Goal: Task Accomplishment & Management: Complete application form

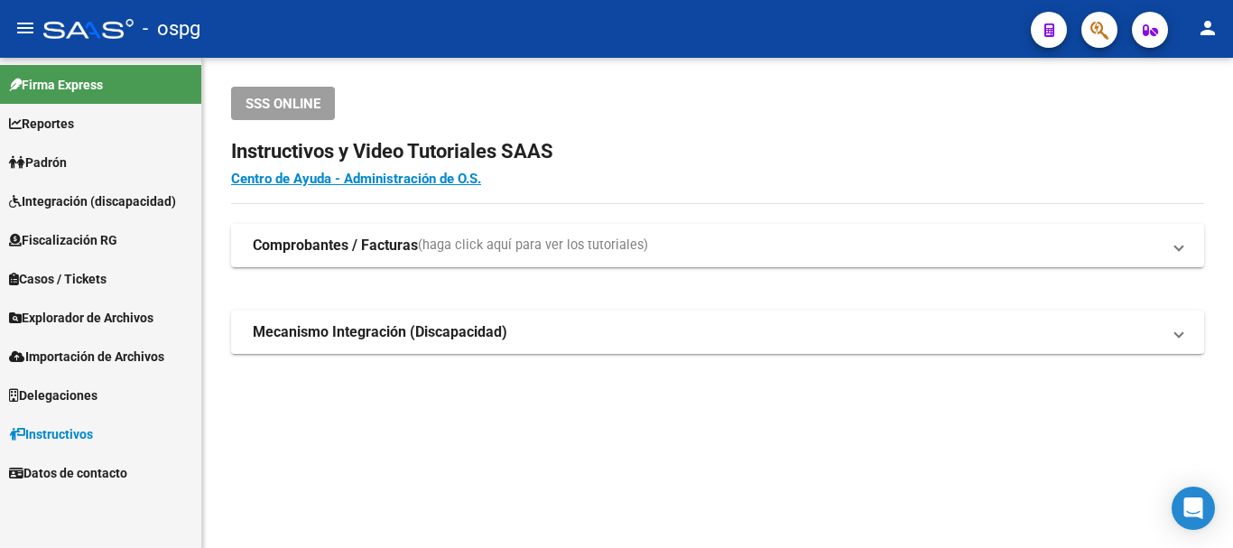
click at [46, 164] on span "Padrón" at bounding box center [38, 163] width 58 height 20
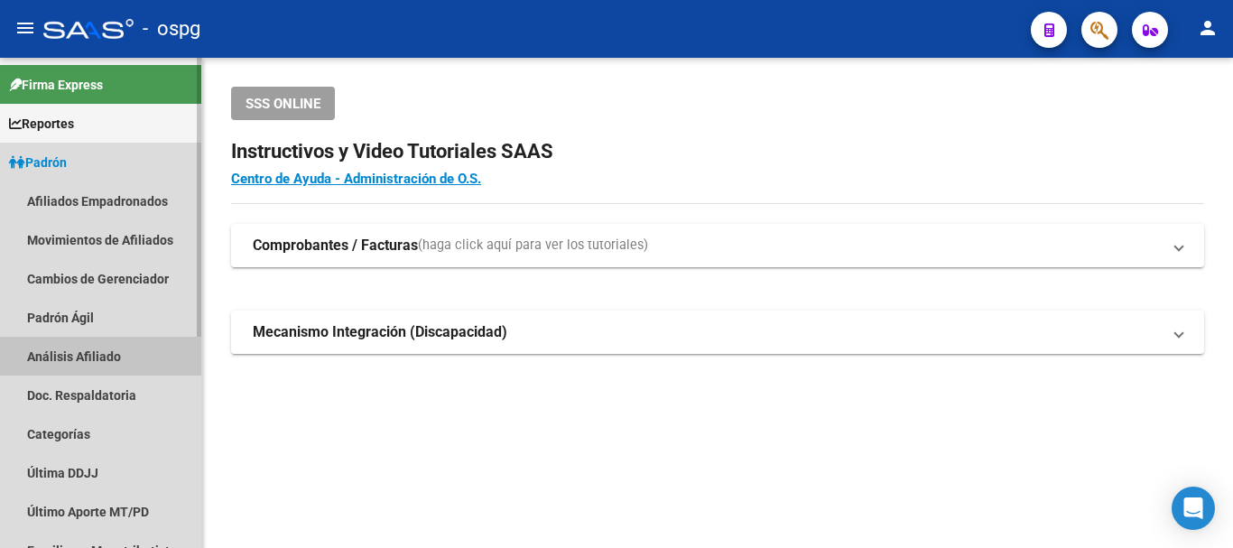
click at [75, 363] on link "Análisis Afiliado" at bounding box center [100, 356] width 201 height 39
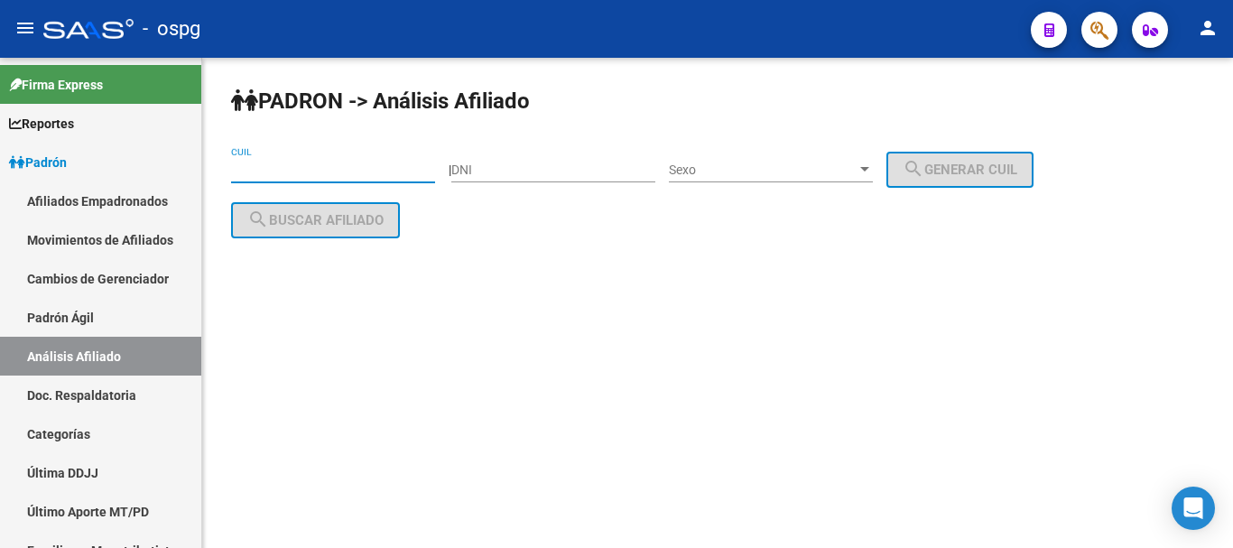
click at [252, 163] on input "CUIL" at bounding box center [333, 170] width 204 height 15
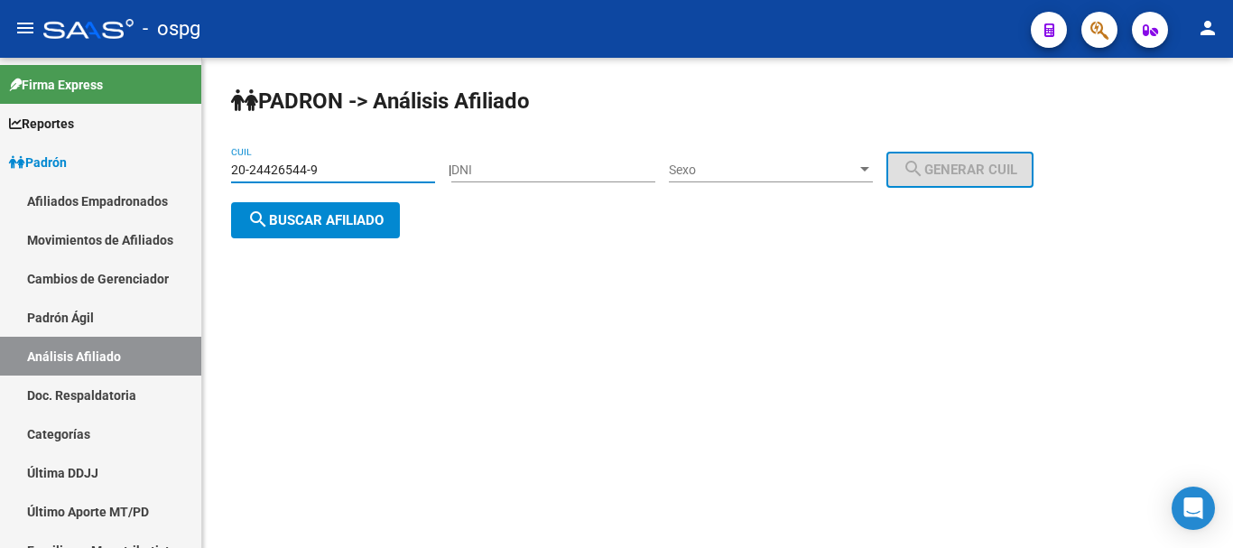
type input "20-24426544-9"
click at [318, 219] on span "search Buscar afiliado" at bounding box center [315, 220] width 136 height 16
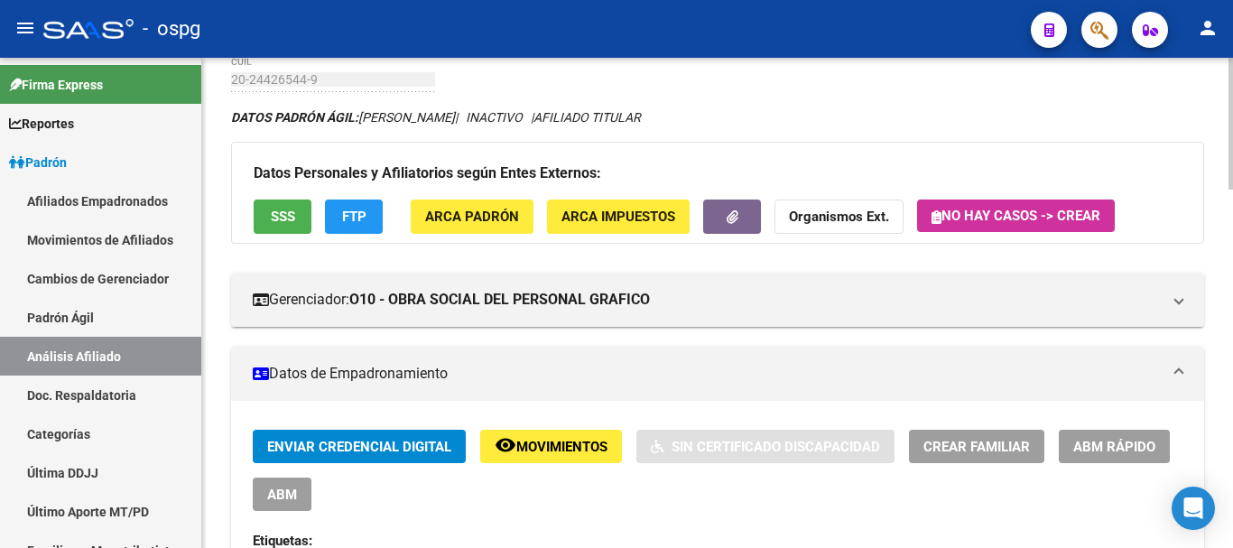
scroll to position [98, 0]
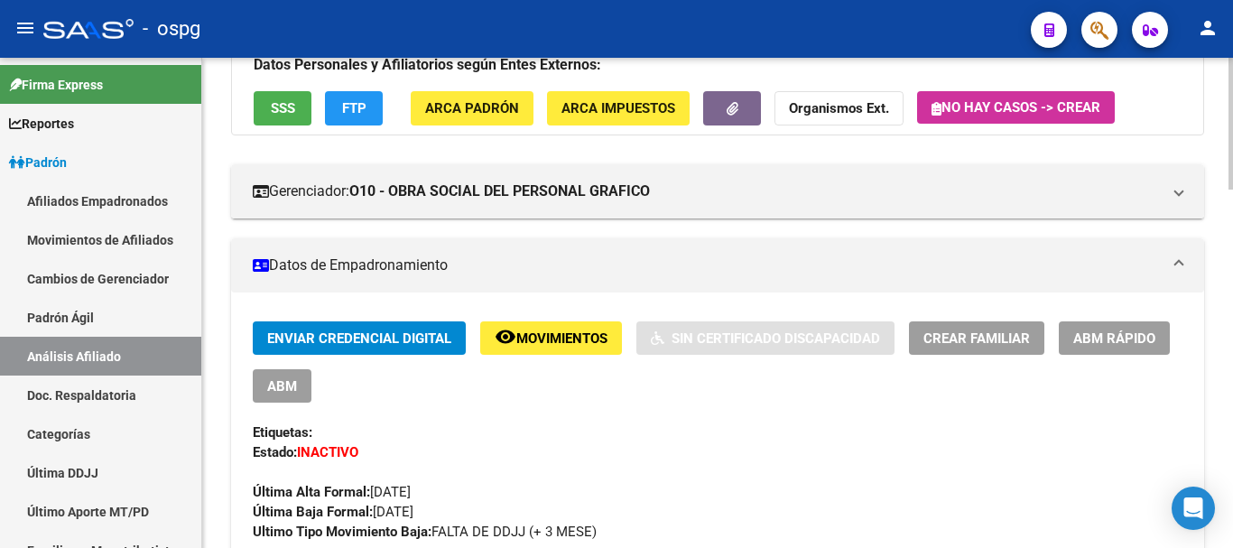
click at [1232, 198] on div at bounding box center [1231, 176] width 5 height 132
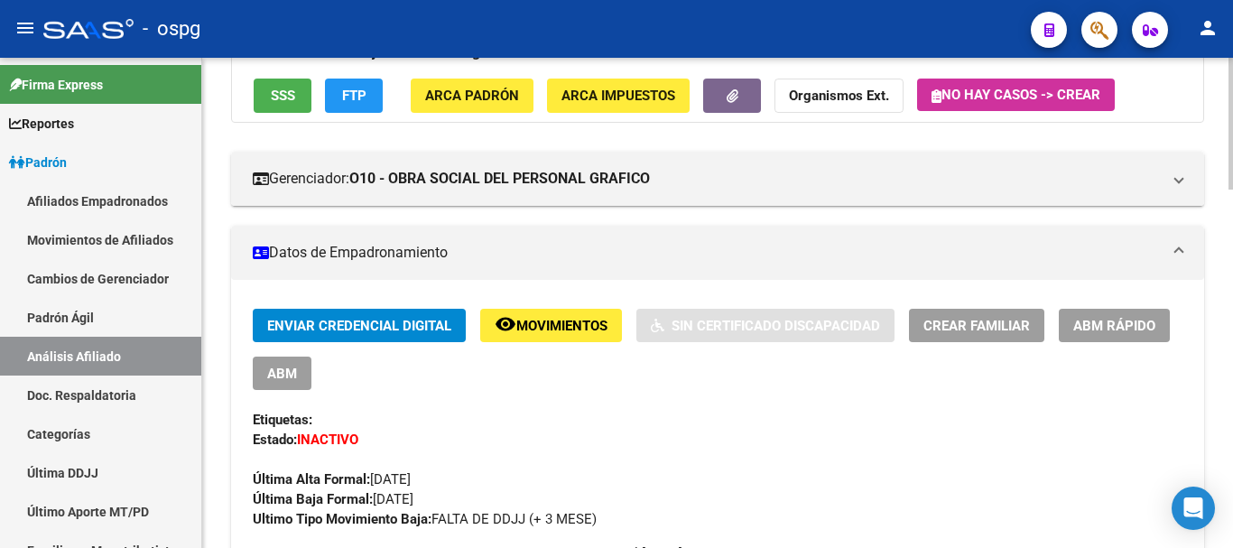
scroll to position [349, 0]
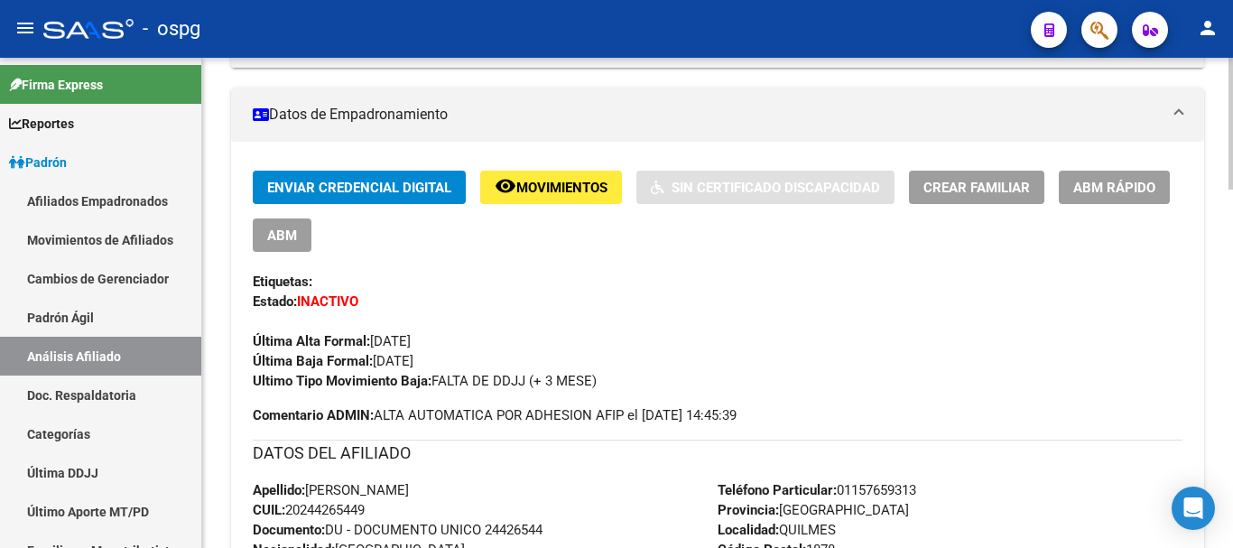
click at [1232, 213] on div at bounding box center [1231, 216] width 5 height 132
click at [1124, 191] on span "ABM Rápido" at bounding box center [1114, 188] width 82 height 16
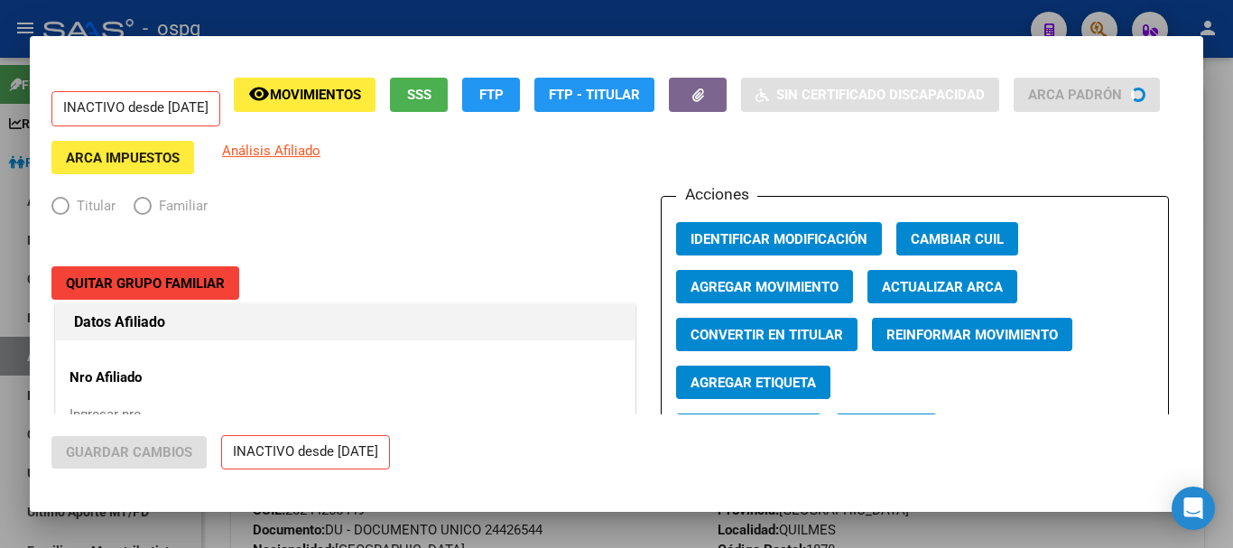
radio input "true"
type input "20-30459848-5"
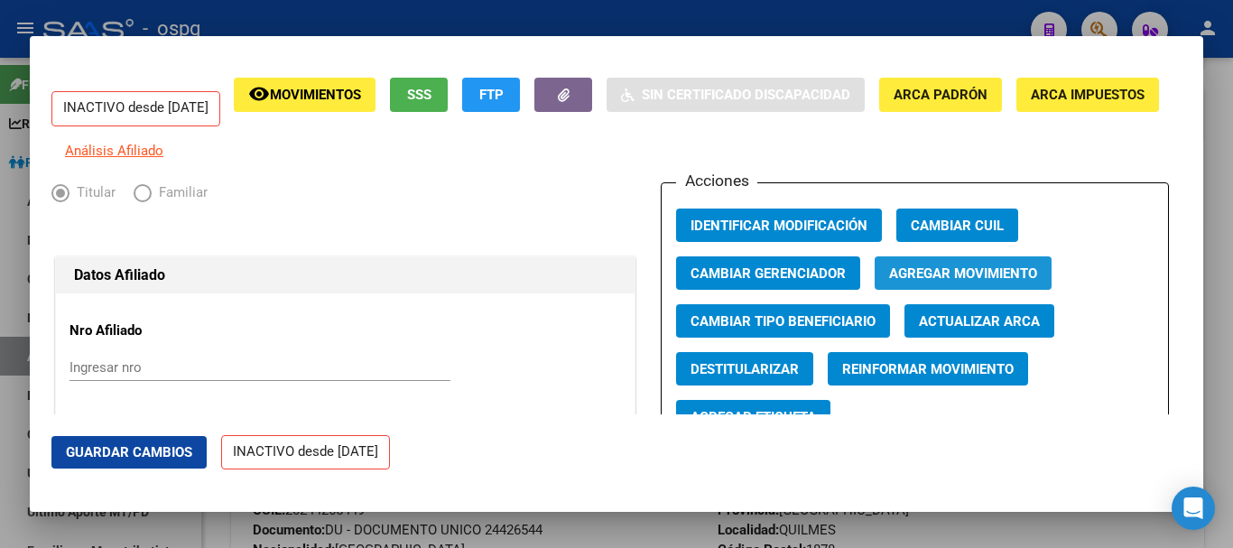
click at [958, 282] on span "Agregar Movimiento" at bounding box center [963, 273] width 148 height 16
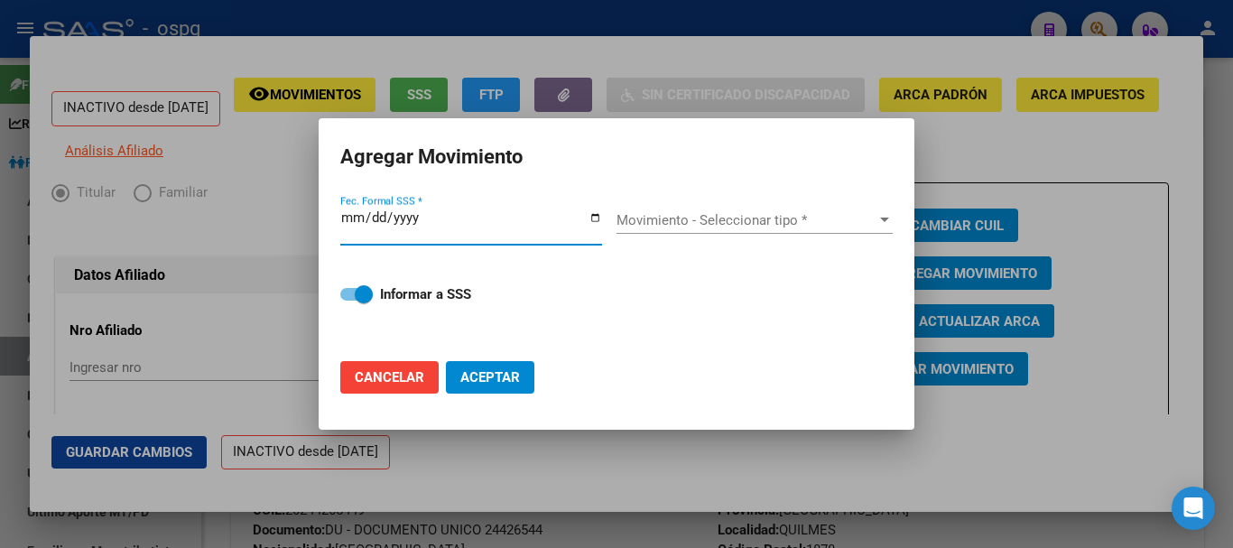
click at [883, 222] on div at bounding box center [884, 220] width 9 height 5
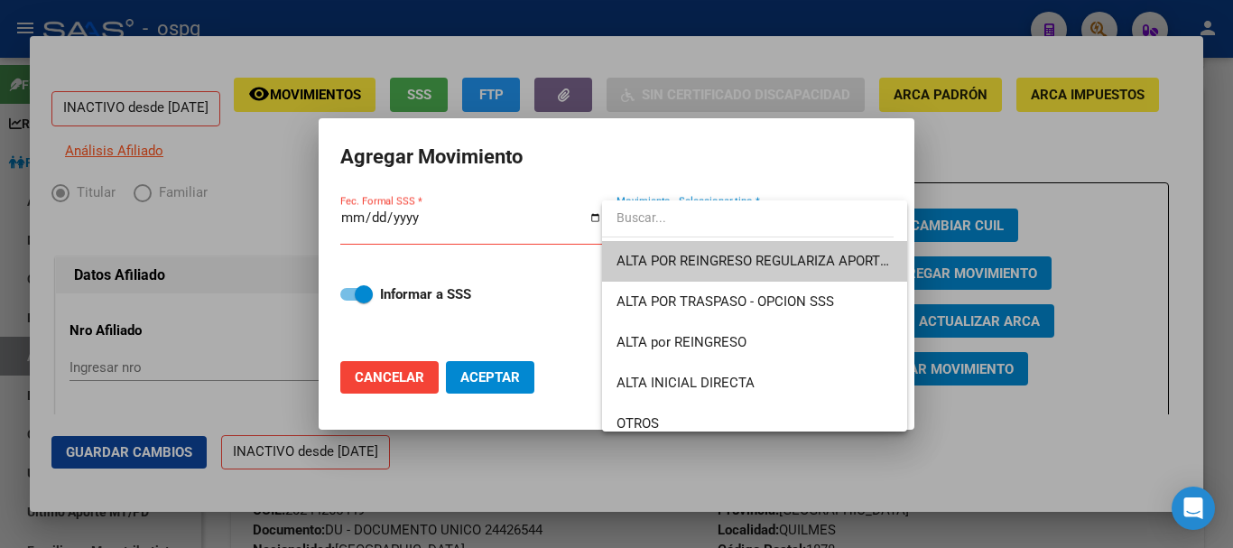
drag, startPoint x: 907, startPoint y: 249, endPoint x: 909, endPoint y: 276, distance: 27.1
click at [909, 276] on div at bounding box center [616, 274] width 1233 height 548
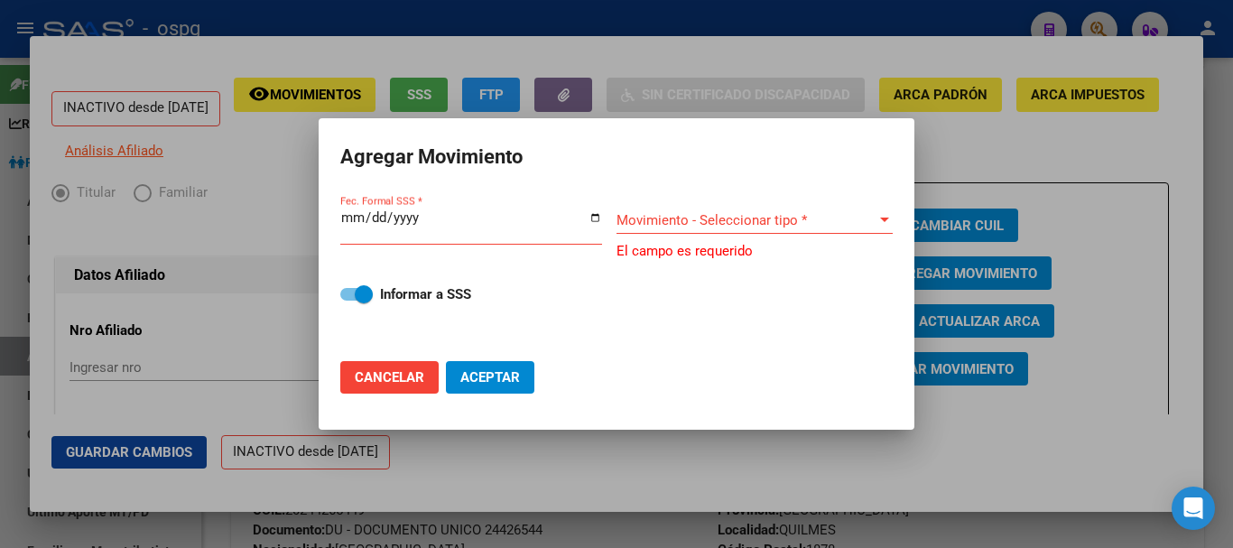
click at [886, 220] on div at bounding box center [884, 220] width 9 height 5
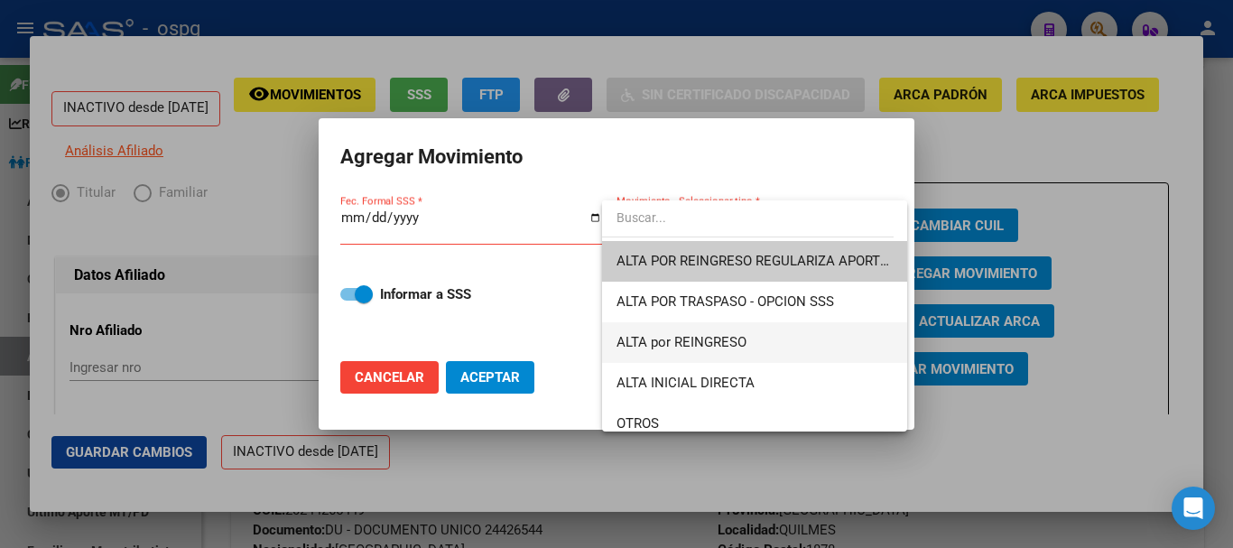
click at [737, 332] on span "ALTA por REINGRESO" at bounding box center [755, 342] width 276 height 41
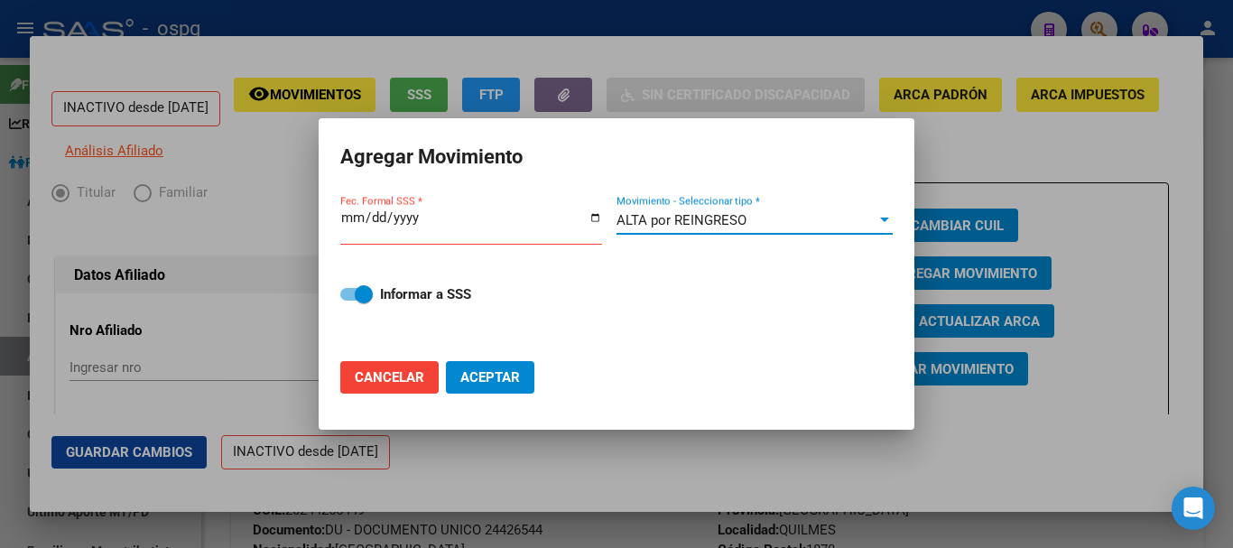
click at [347, 219] on input "Fec. Formal SSS *" at bounding box center [471, 224] width 262 height 29
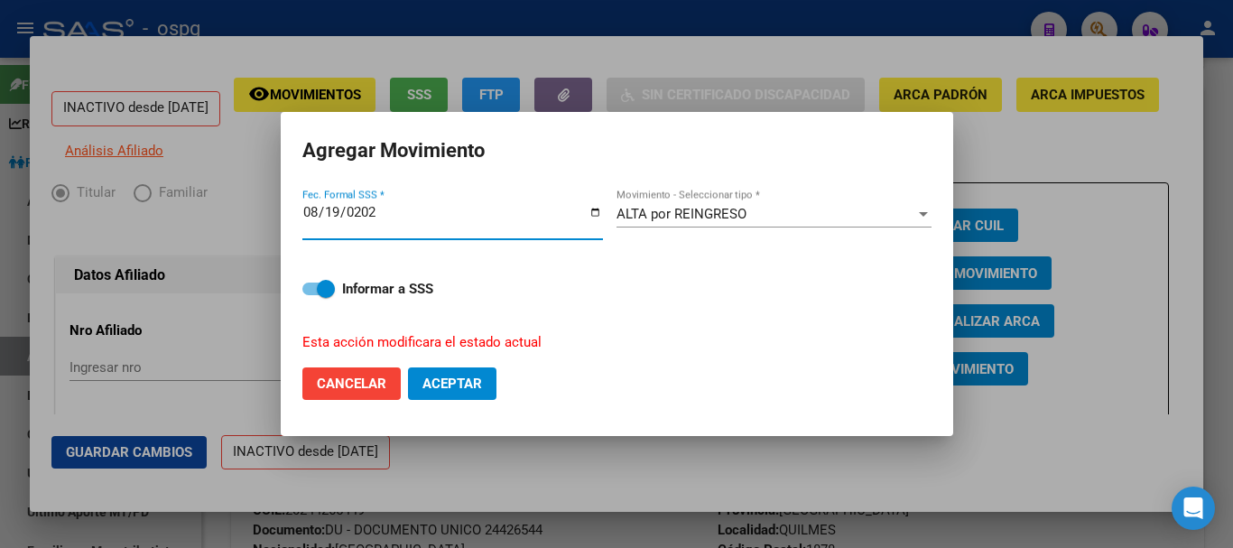
type input "[DATE]"
click at [463, 385] on span "Aceptar" at bounding box center [453, 384] width 60 height 16
checkbox input "false"
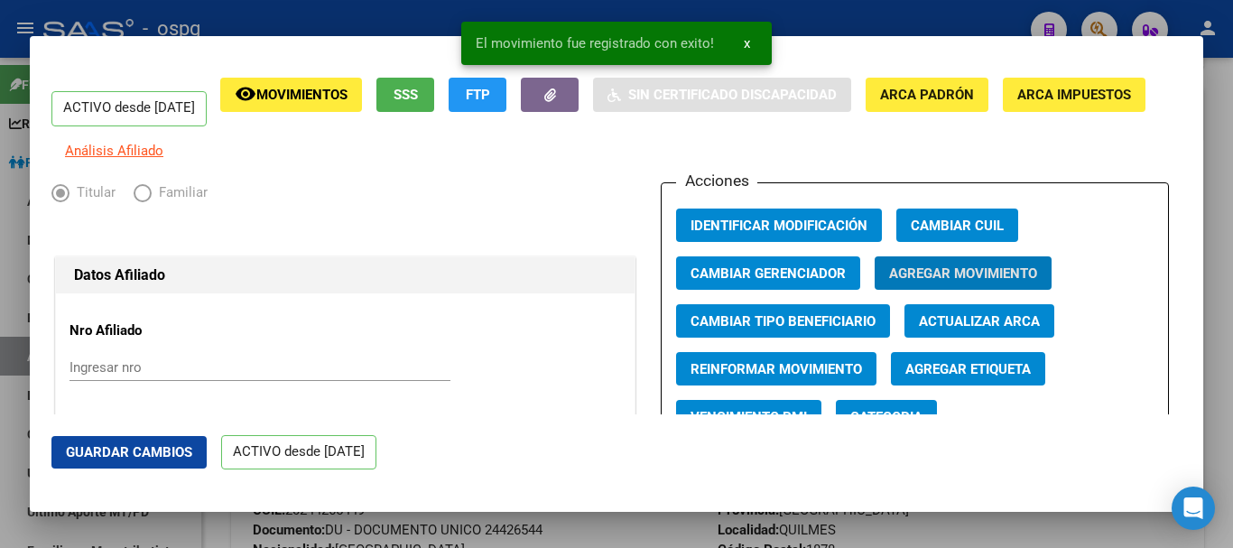
click at [1232, 130] on div at bounding box center [616, 274] width 1233 height 548
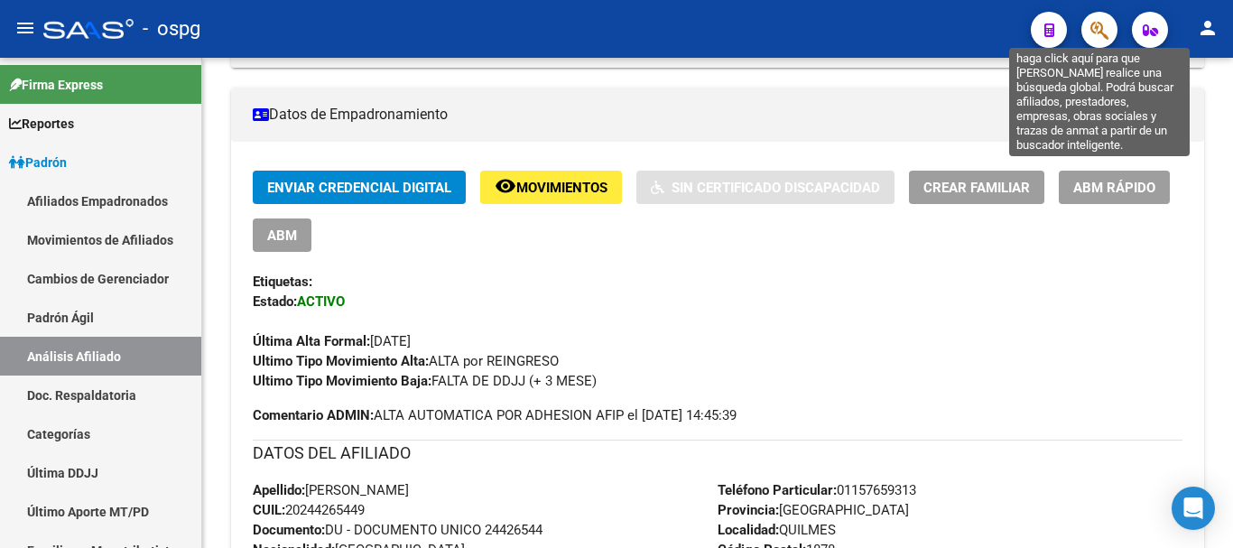
click at [1099, 35] on icon "button" at bounding box center [1100, 30] width 18 height 21
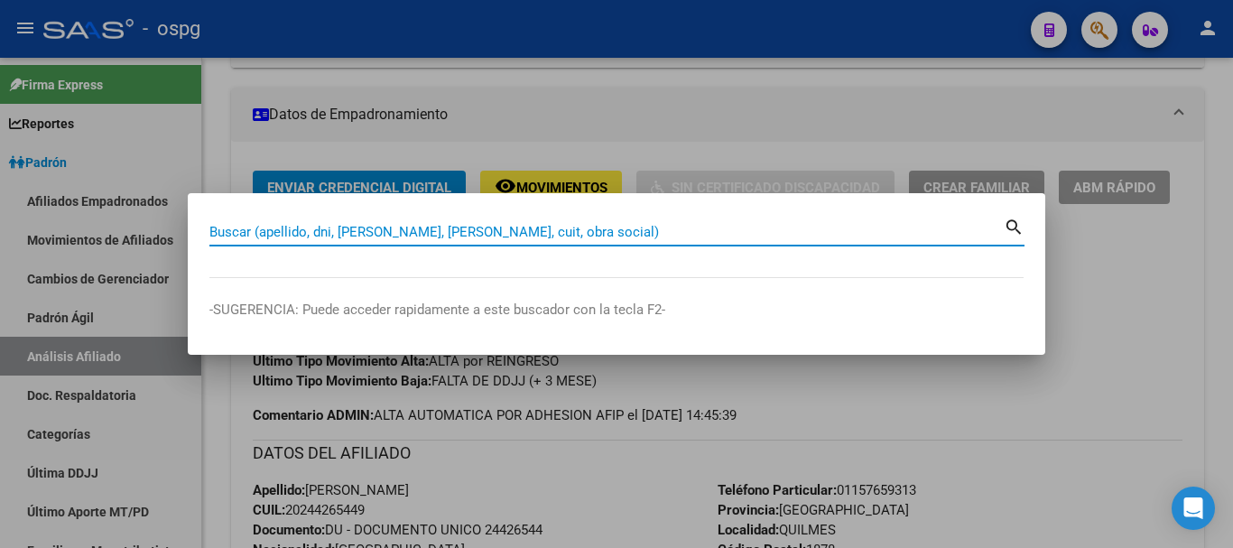
click at [1126, 286] on div at bounding box center [616, 274] width 1233 height 548
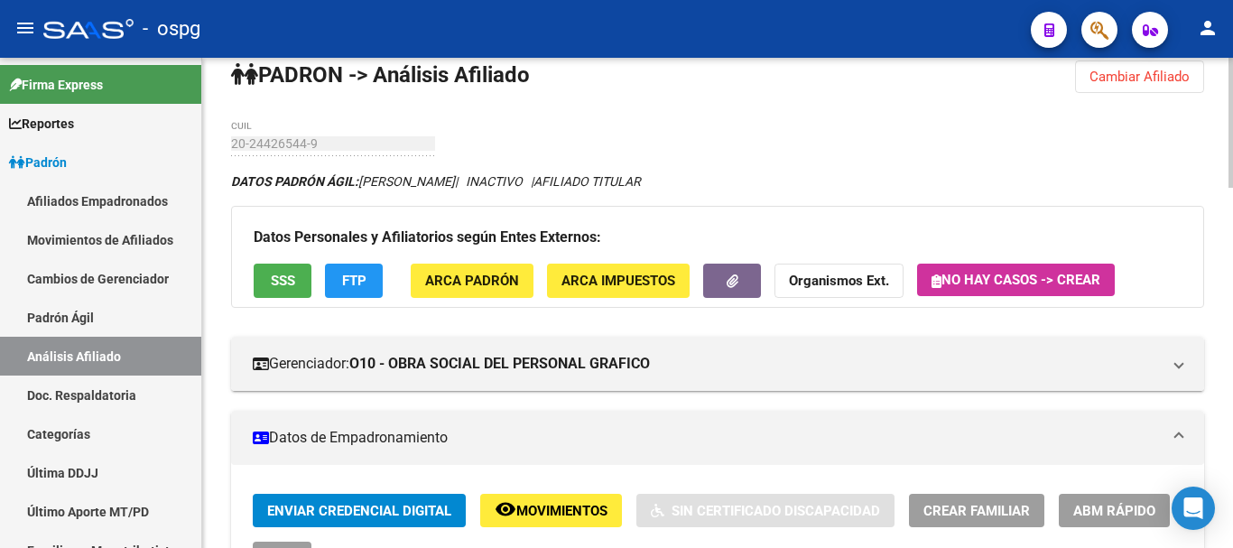
scroll to position [0, 0]
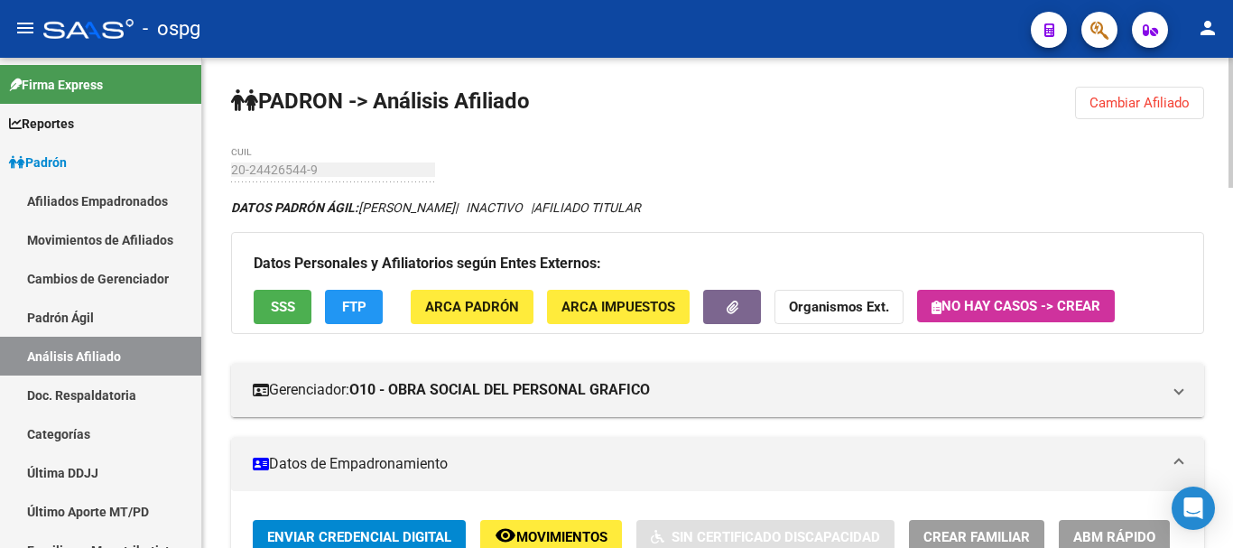
click at [1232, 45] on div "menu - ospg person Firma Express Reportes Ingresos Devengados Análisis Históric…" at bounding box center [616, 274] width 1233 height 548
